Goal: Task Accomplishment & Management: Manage account settings

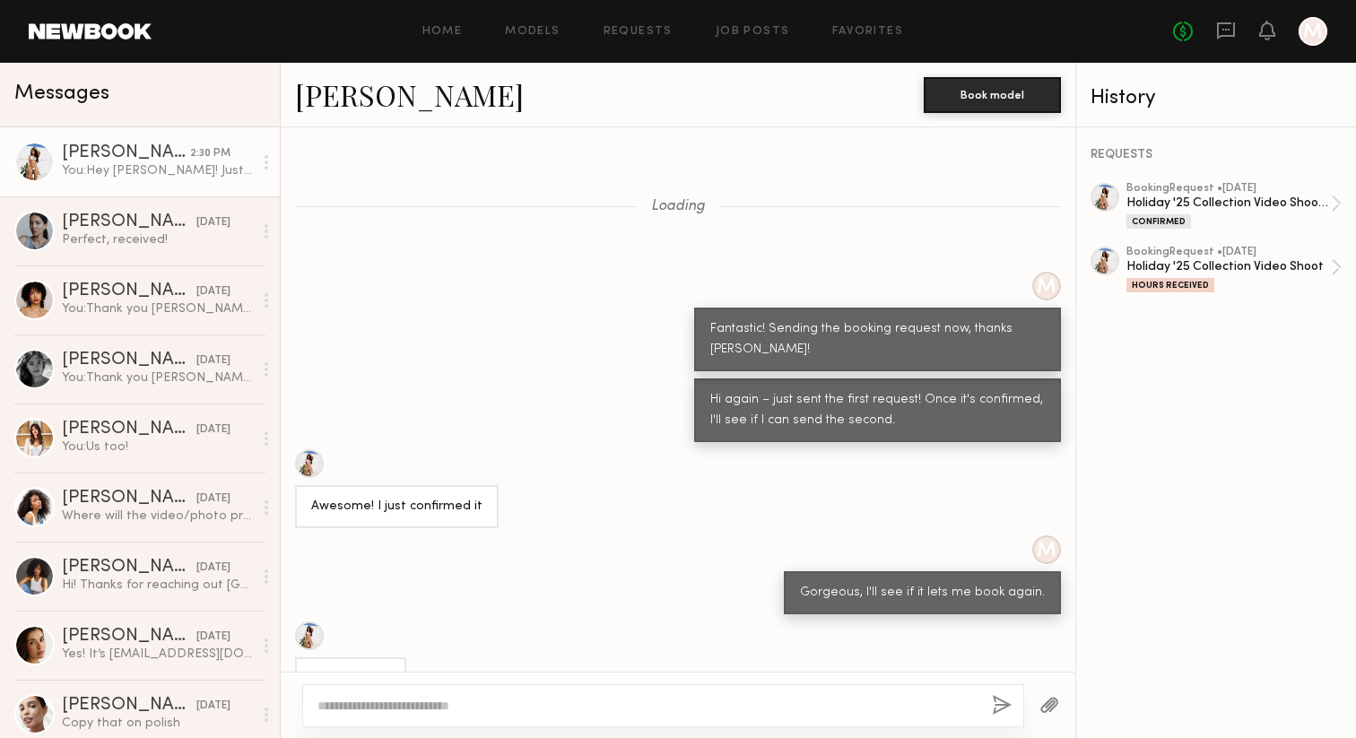
scroll to position [1330, 0]
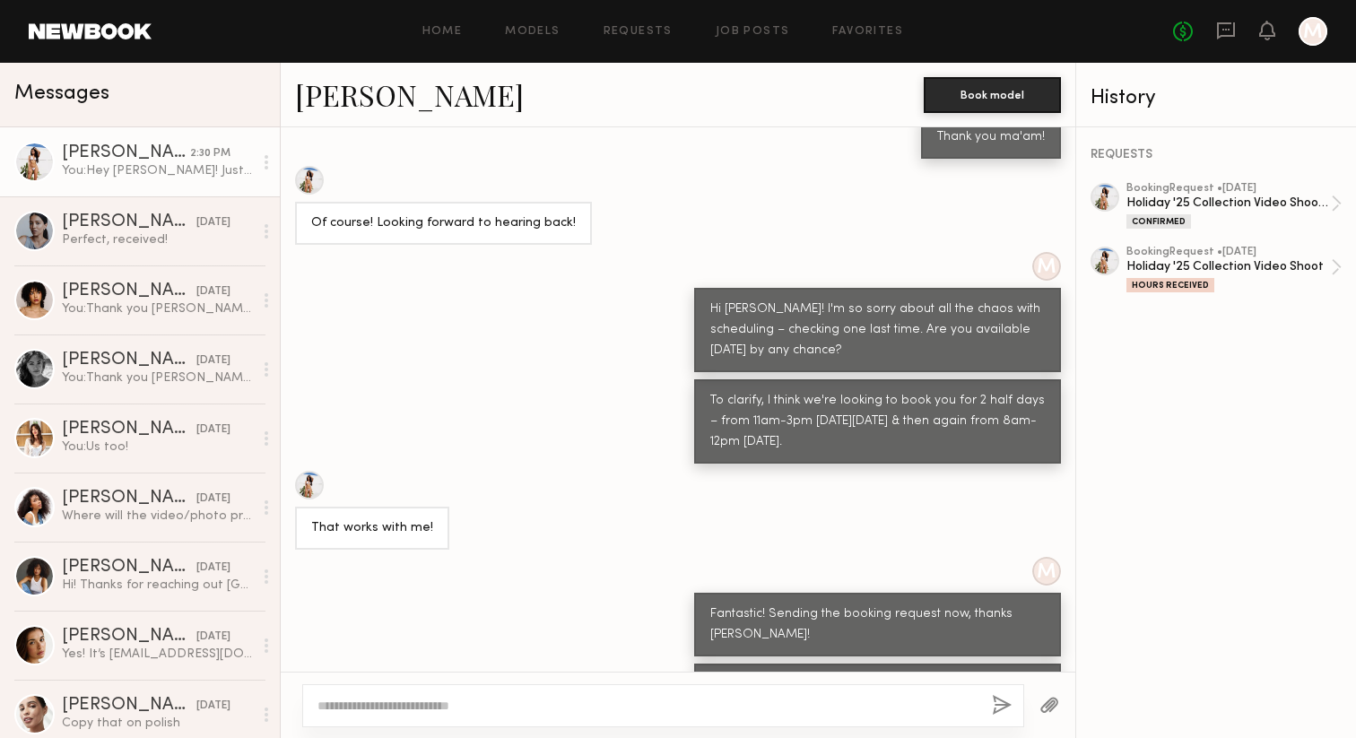
scroll to position [2600, 0]
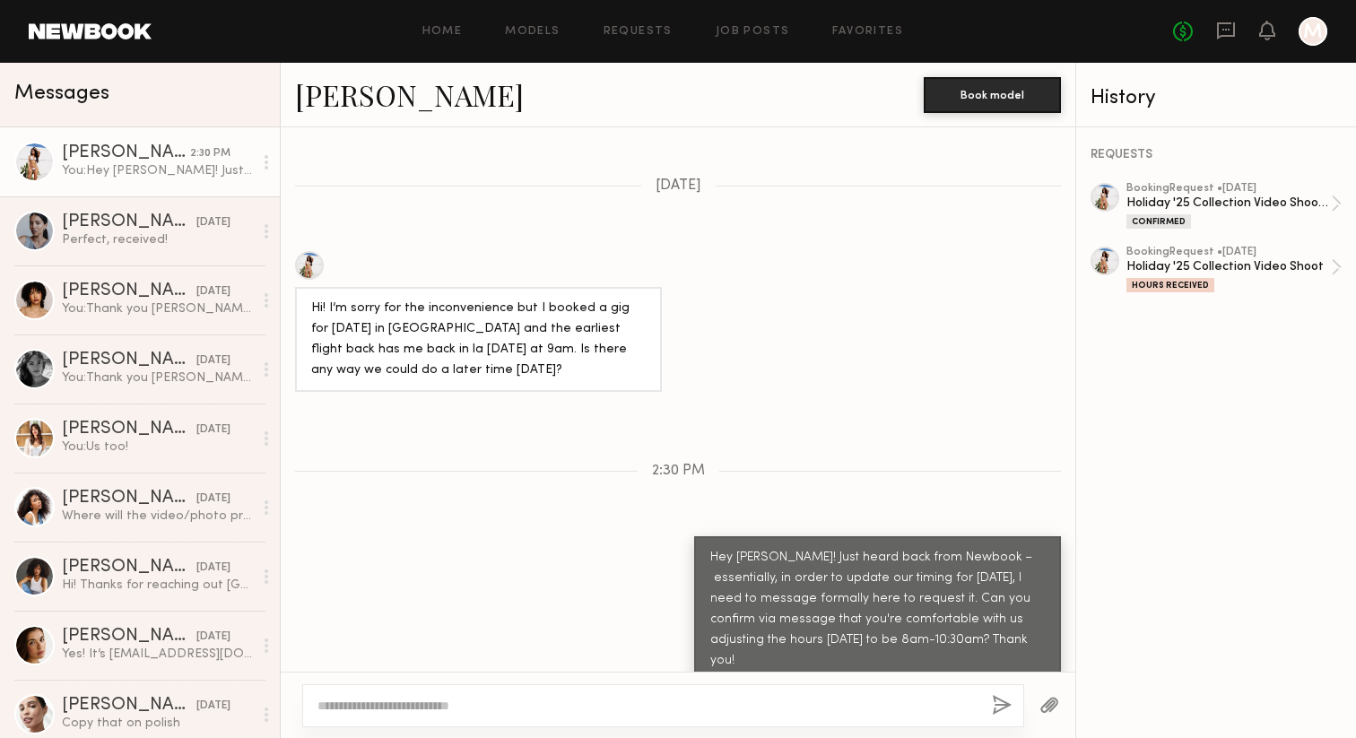
click at [57, 172] on link "[PERSON_NAME] 2:30 PM You: Hey [PERSON_NAME]! Just heard back from Newbook – es…" at bounding box center [140, 161] width 280 height 69
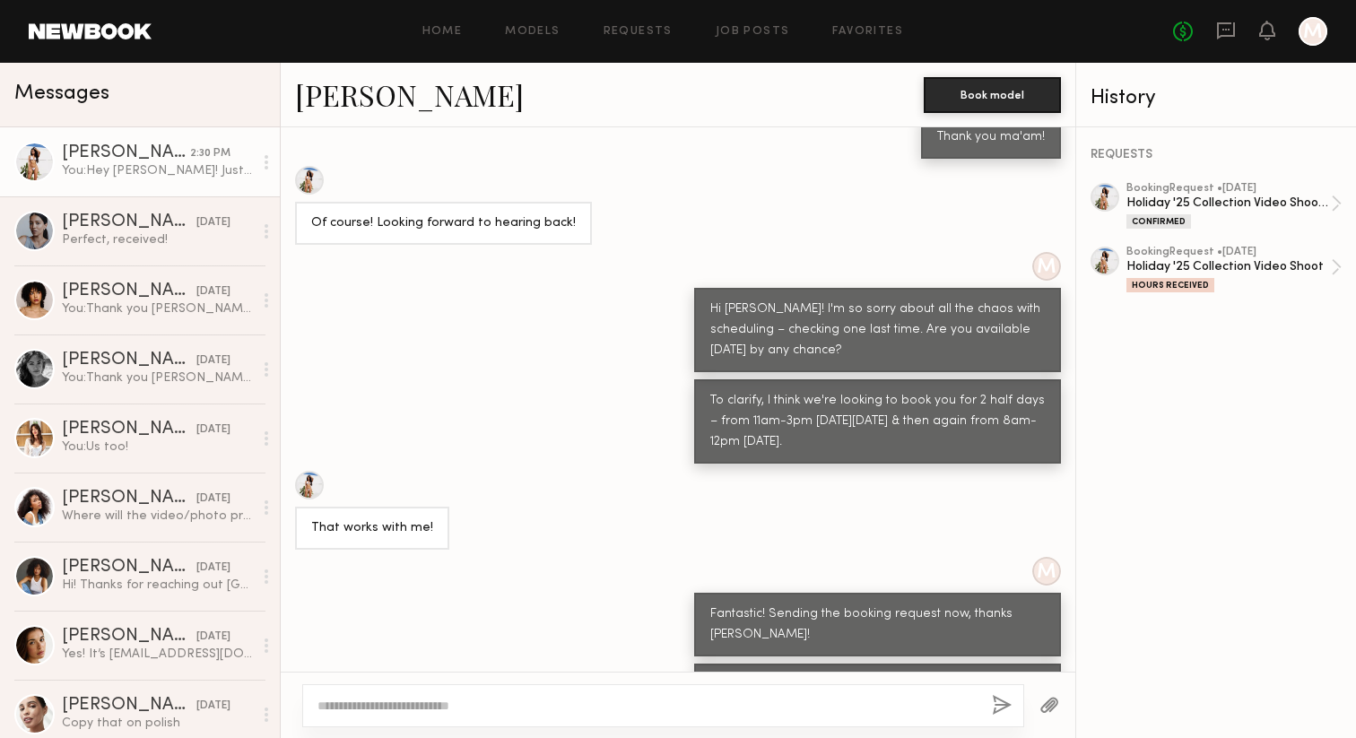
scroll to position [2600, 0]
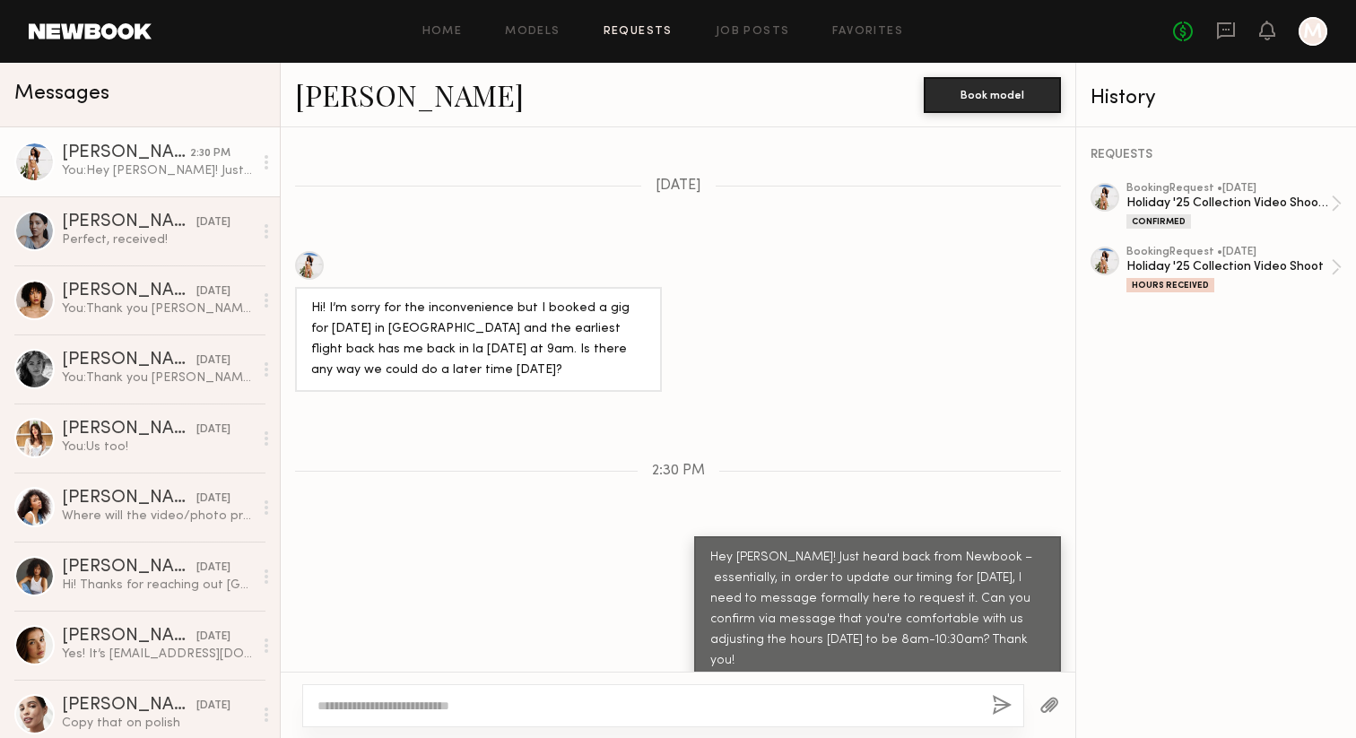
click at [641, 35] on link "Requests" at bounding box center [638, 32] width 69 height 12
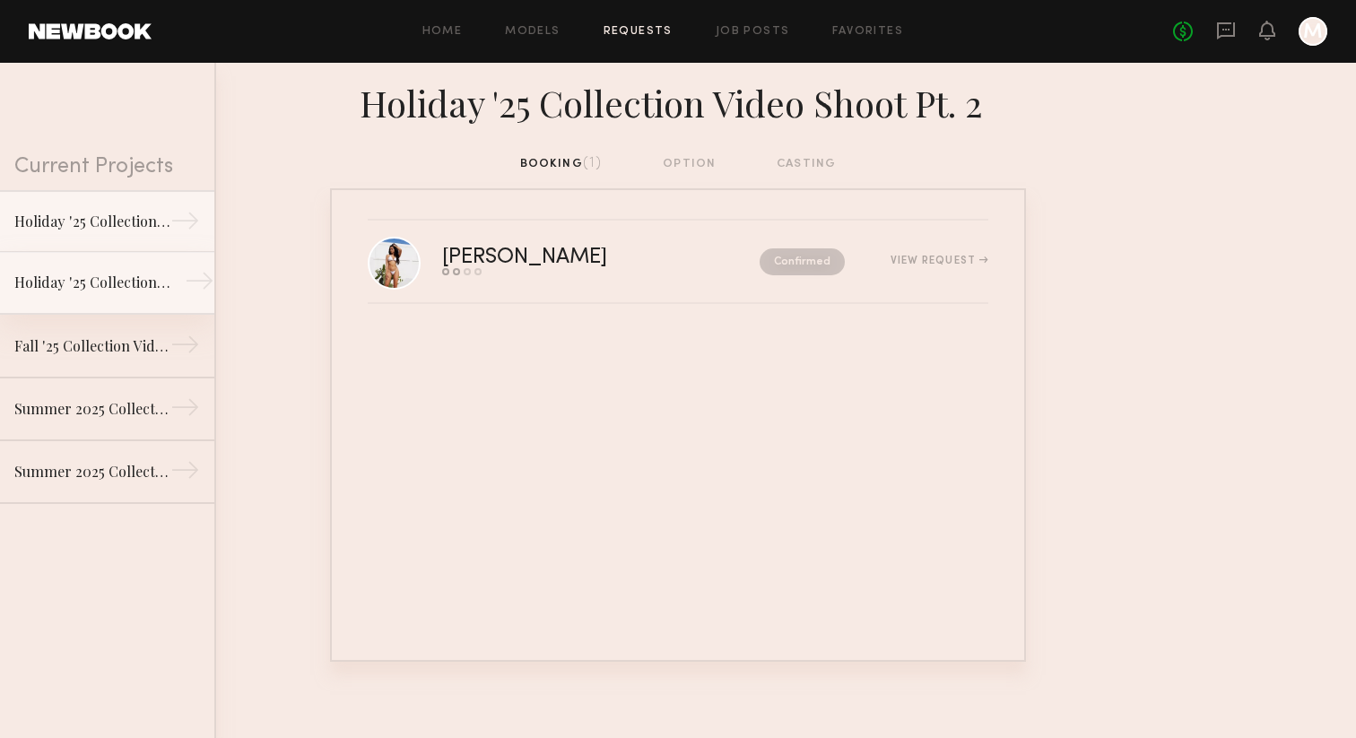
click at [46, 294] on link "Holiday '25 Collection Video Shoot →" at bounding box center [107, 283] width 214 height 63
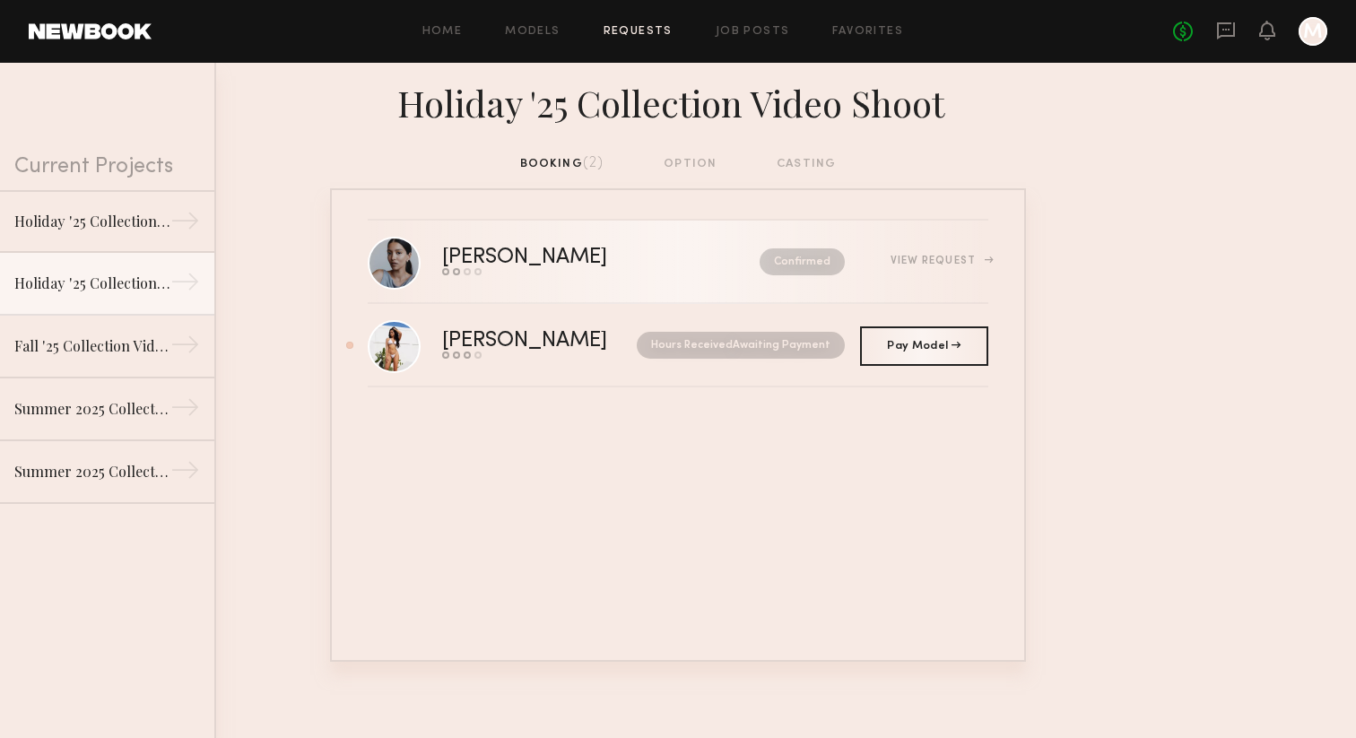
click at [952, 251] on div "Samiya G. Send request Model response Review hours worked Pay model Confirmed V…" at bounding box center [715, 262] width 546 height 28
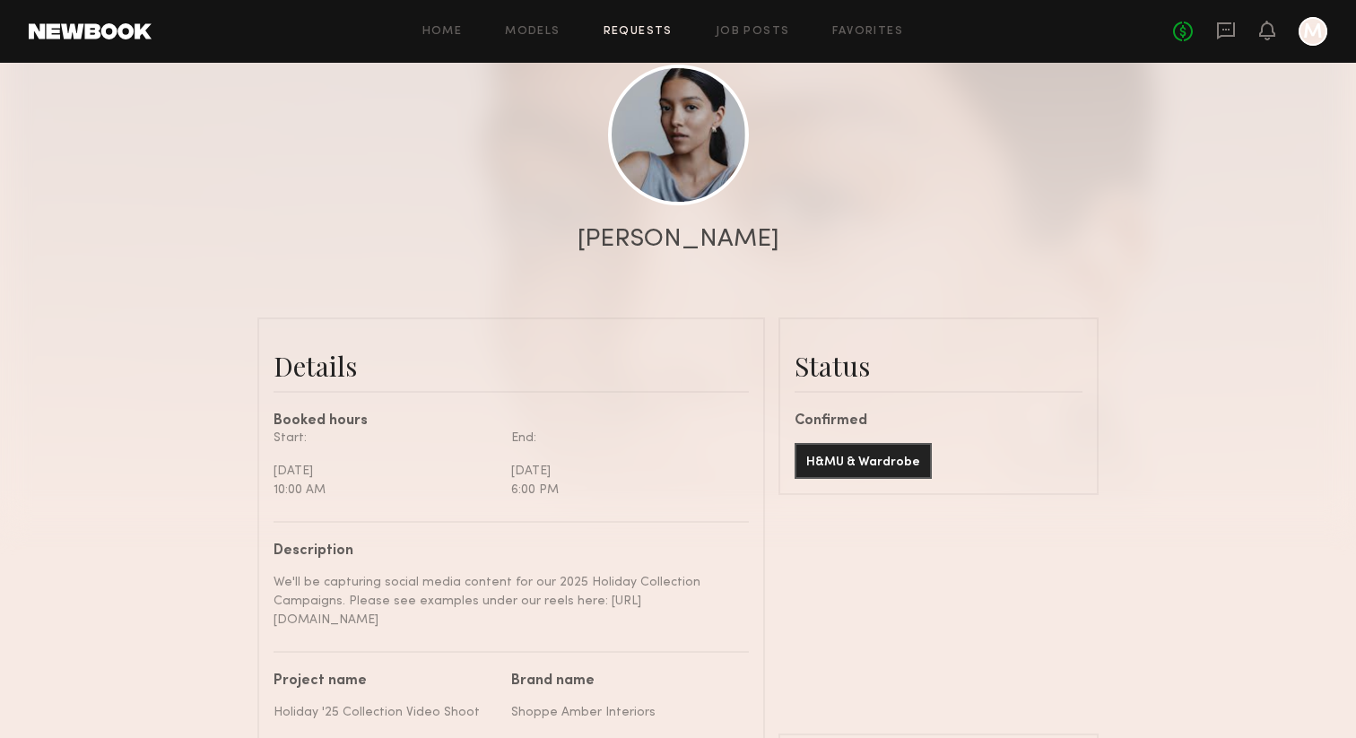
scroll to position [193, 0]
